Goal: Task Accomplishment & Management: Use online tool/utility

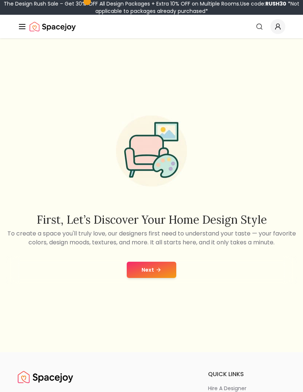
click at [162, 278] on button "Next" at bounding box center [151, 270] width 49 height 16
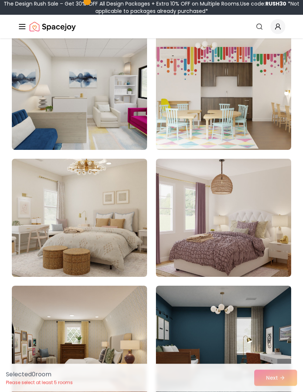
scroll to position [1502, 0]
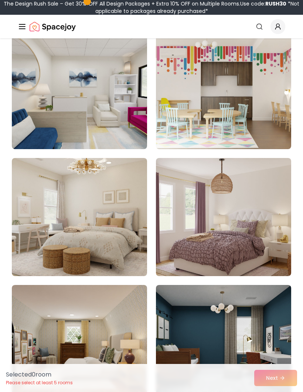
click at [104, 237] on img at bounding box center [79, 217] width 135 height 118
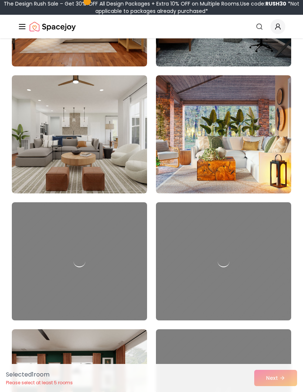
scroll to position [1849, 0]
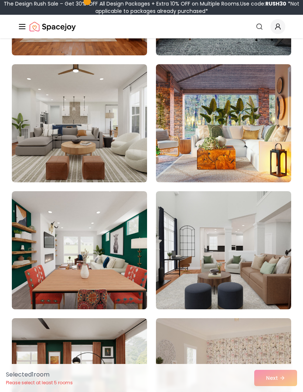
click at [264, 285] on img at bounding box center [223, 250] width 135 height 118
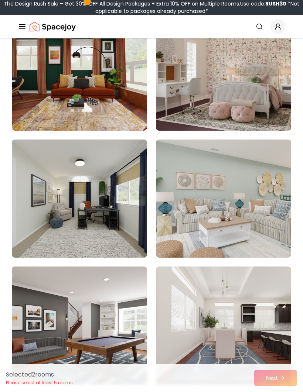
scroll to position [2154, 0]
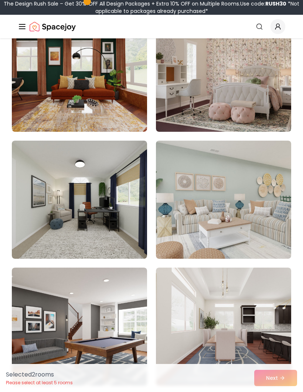
click at [265, 94] on img at bounding box center [223, 73] width 135 height 118
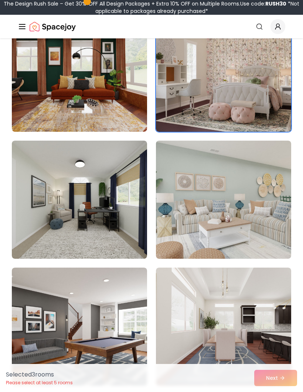
click at [279, 392] on div "Selected 3 room s Please select at least 5 rooms Next" at bounding box center [151, 378] width 303 height 28
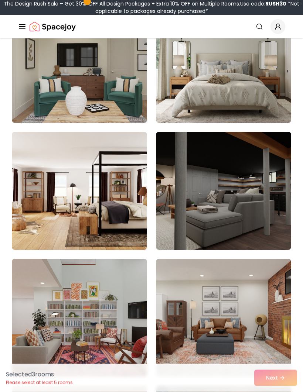
scroll to position [2544, 0]
click at [109, 103] on img at bounding box center [79, 64] width 135 height 118
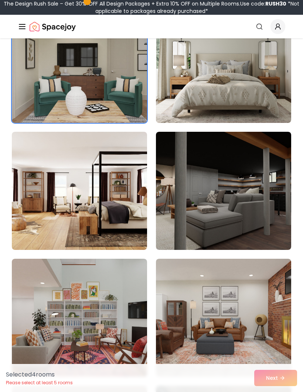
click at [285, 392] on div "Selected 4 room s Please select at least 5 rooms Next" at bounding box center [151, 378] width 303 height 28
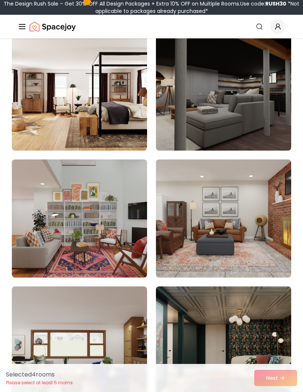
scroll to position [2644, 0]
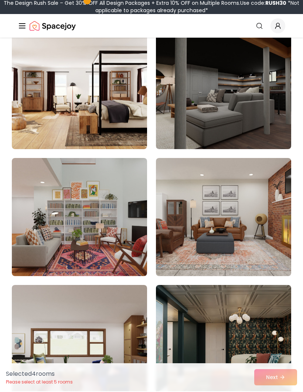
click at [278, 392] on div "Selected 4 room s Please select at least 5 rooms Next" at bounding box center [151, 378] width 303 height 28
click at [275, 392] on div "Selected 4 room s Please select at least 5 rooms Next" at bounding box center [151, 378] width 303 height 28
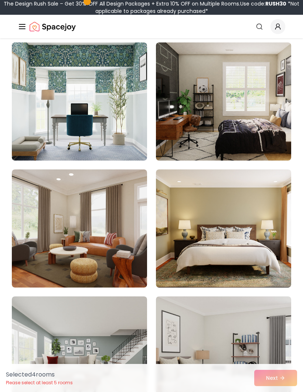
click at [283, 392] on div "Selected 4 room s Please select at least 5 rooms Next" at bounding box center [151, 378] width 303 height 28
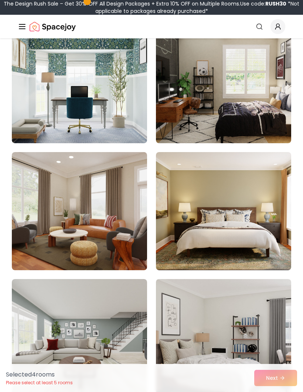
scroll to position [3544, 0]
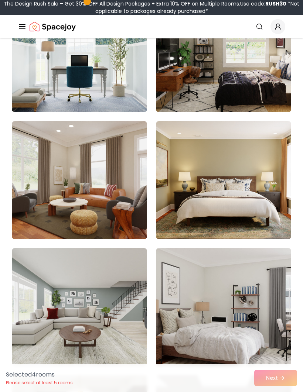
click at [121, 330] on img at bounding box center [79, 307] width 135 height 118
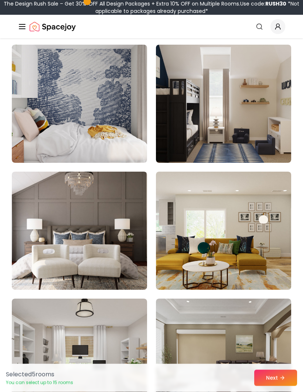
scroll to position [4282, 0]
click at [112, 259] on img at bounding box center [79, 231] width 135 height 118
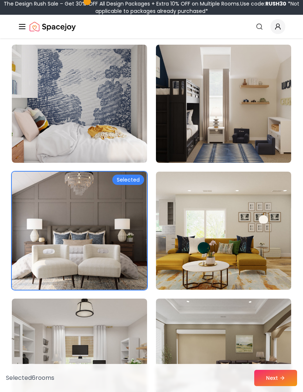
click at [124, 338] on img at bounding box center [79, 358] width 135 height 118
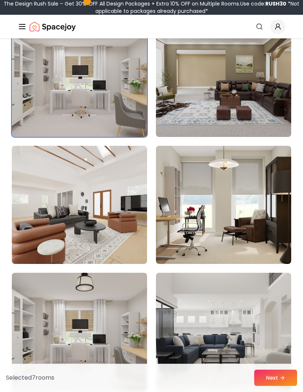
scroll to position [4561, 0]
click at [262, 335] on img at bounding box center [223, 332] width 135 height 118
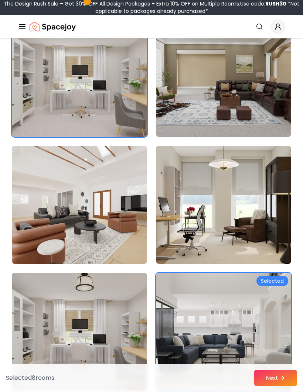
click at [113, 353] on img at bounding box center [79, 332] width 135 height 118
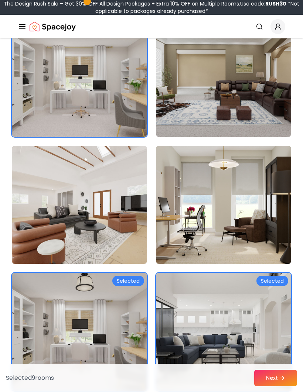
click at [281, 381] on icon at bounding box center [282, 378] width 6 height 6
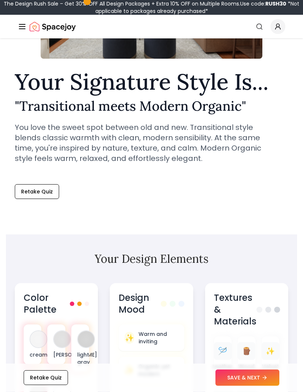
scroll to position [160, 0]
click at [166, 325] on div "✨ Warm and inviting" at bounding box center [150, 337] width 65 height 27
click at [165, 322] on div "Design Mood ✨ Warm and inviting ✨ Organic yet modern" at bounding box center [151, 364] width 83 height 162
click at [168, 306] on div "Design Mood" at bounding box center [150, 304] width 65 height 24
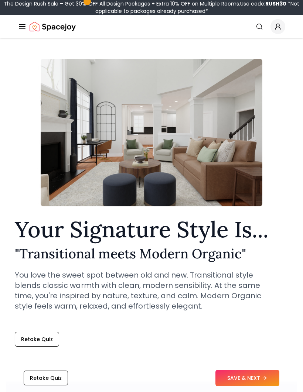
scroll to position [12, 0]
